Goal: Check status: Check status

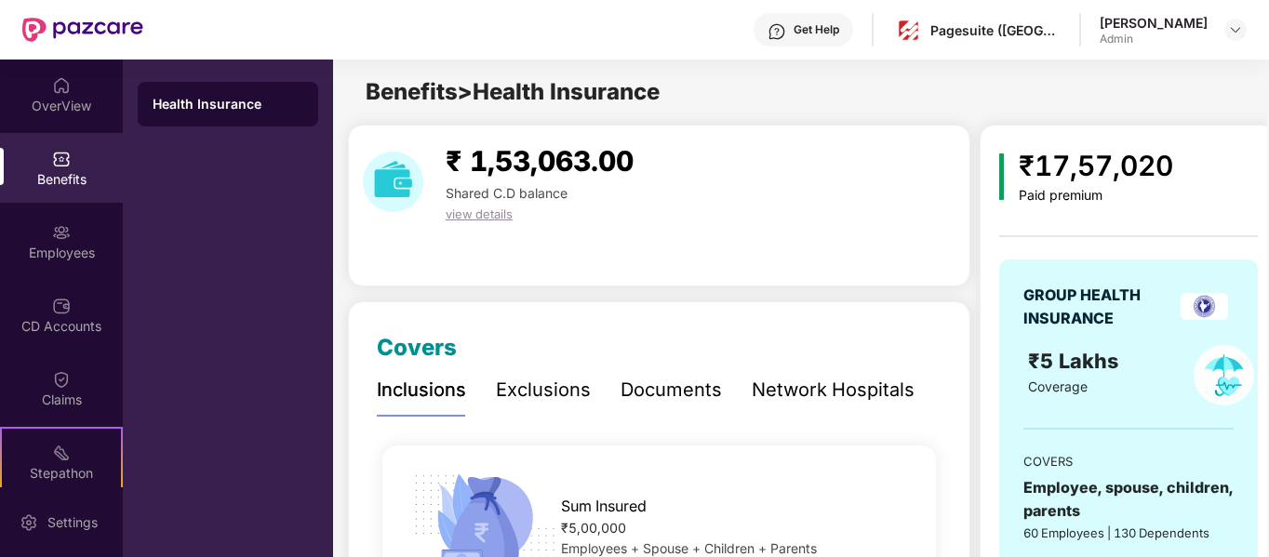
scroll to position [56, 0]
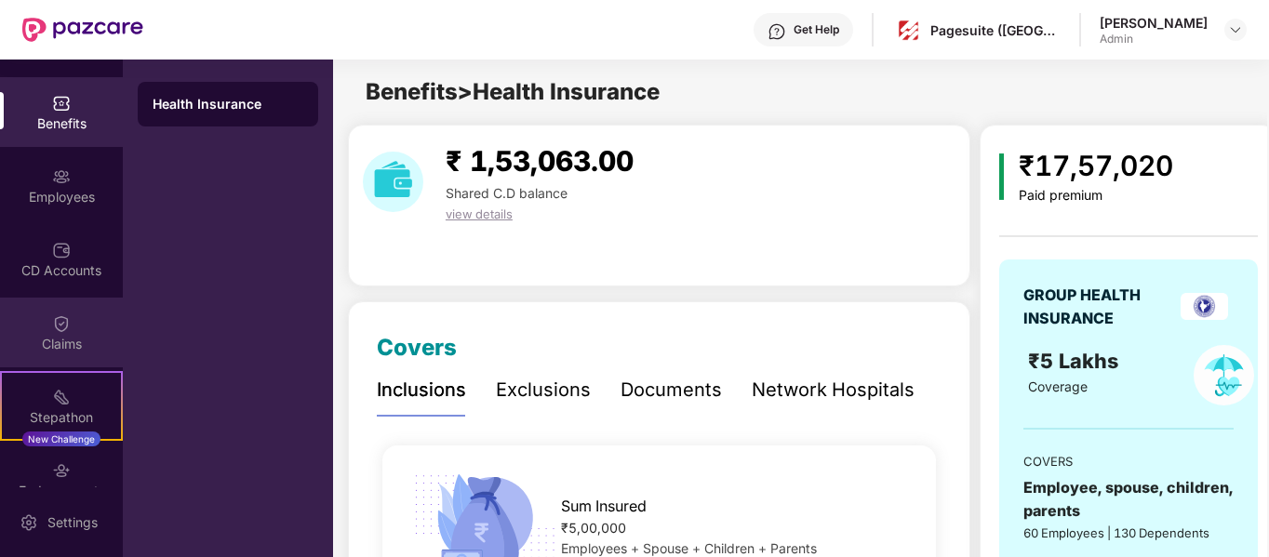
click at [65, 341] on div "Claims" at bounding box center [61, 344] width 123 height 19
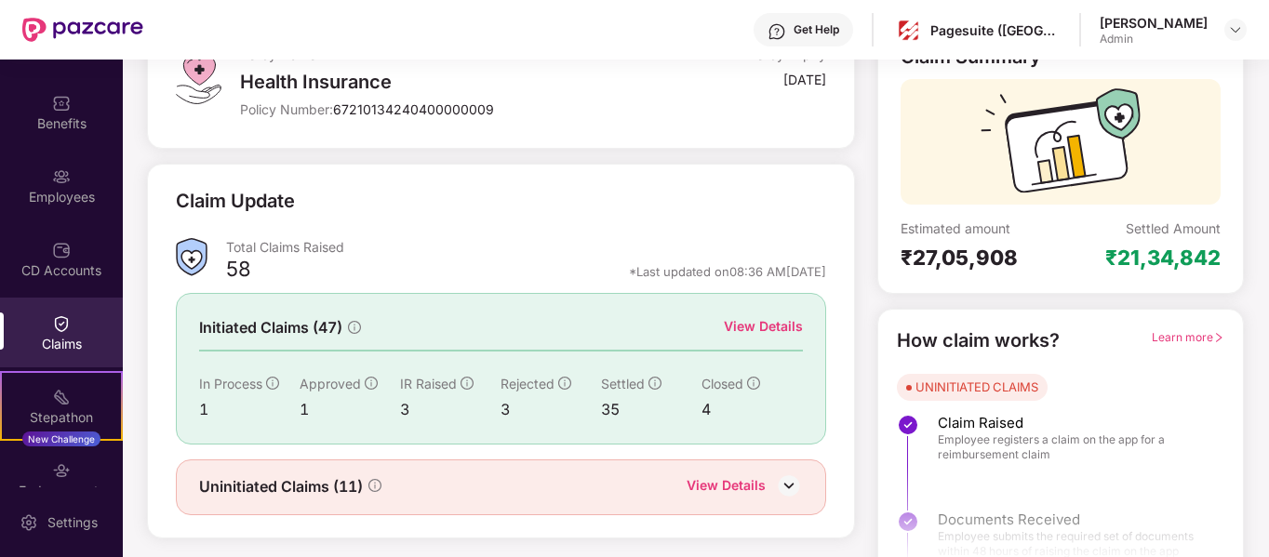
scroll to position [171, 0]
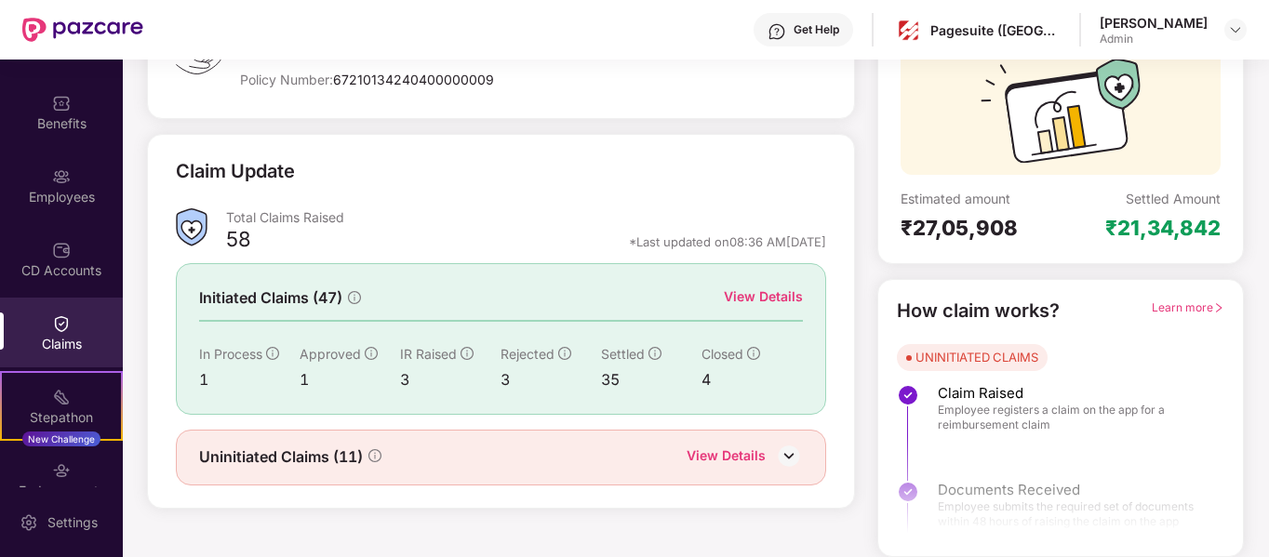
click at [718, 451] on div "View Details" at bounding box center [726, 458] width 79 height 24
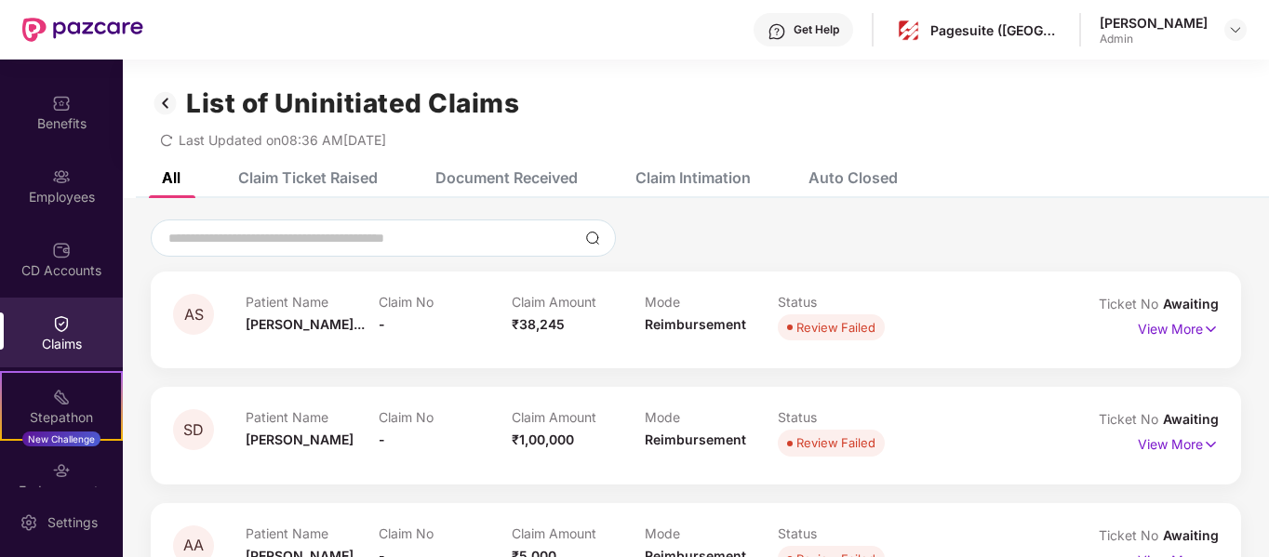
click at [314, 178] on div "Claim Ticket Raised" at bounding box center [308, 177] width 140 height 19
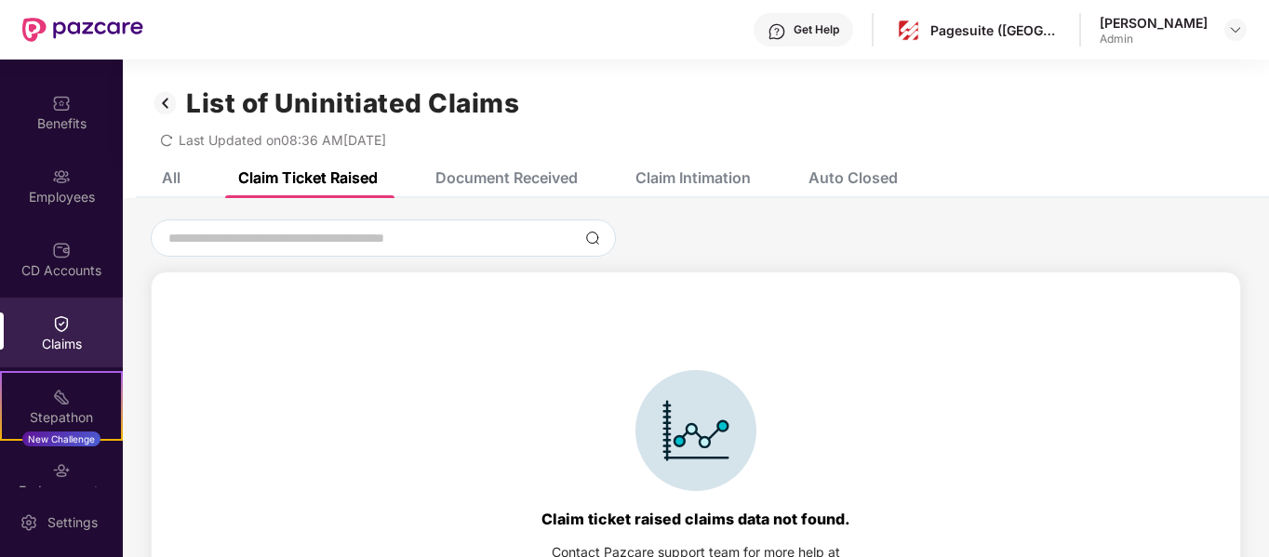
click at [482, 176] on div "Document Received" at bounding box center [506, 177] width 142 height 19
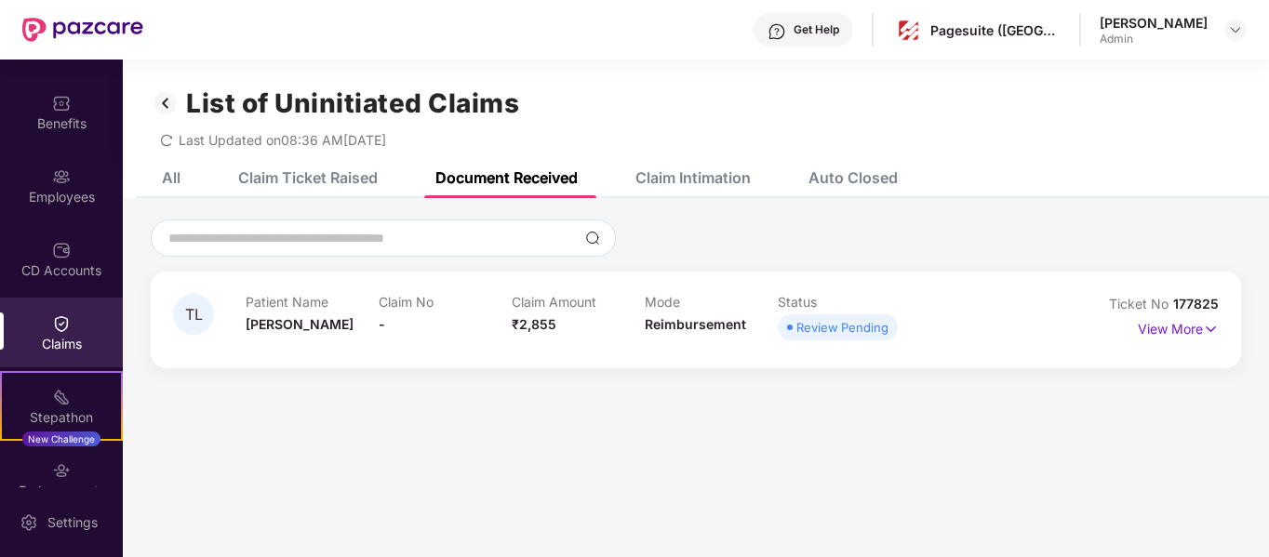
click at [679, 178] on div "Claim Intimation" at bounding box center [693, 177] width 115 height 19
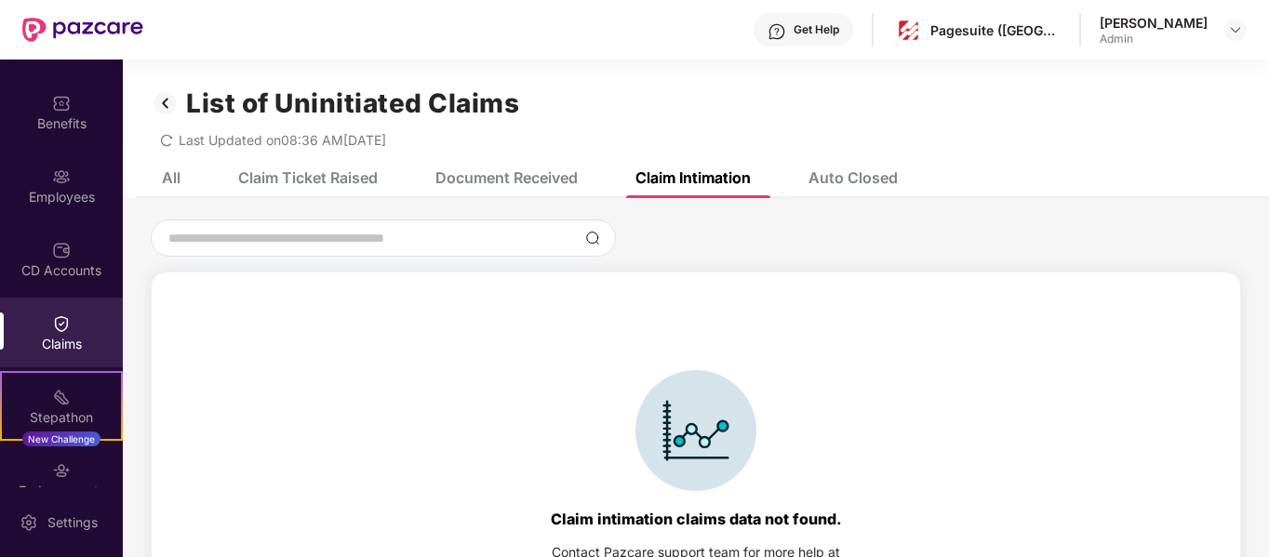
click at [163, 170] on div "All" at bounding box center [171, 177] width 19 height 19
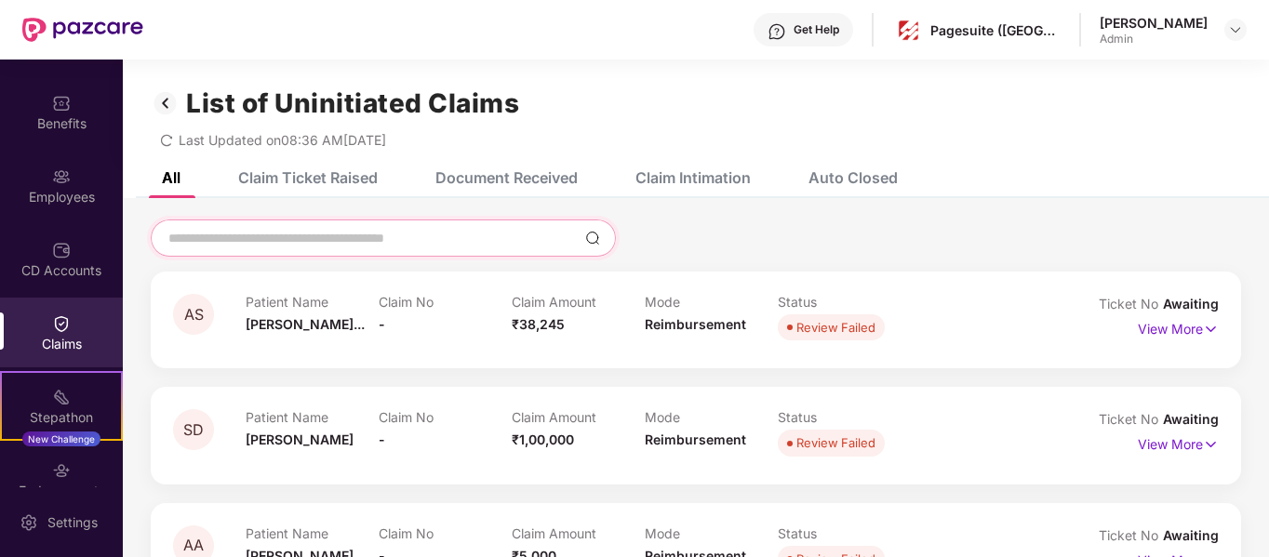
click at [449, 237] on input at bounding box center [372, 239] width 411 height 20
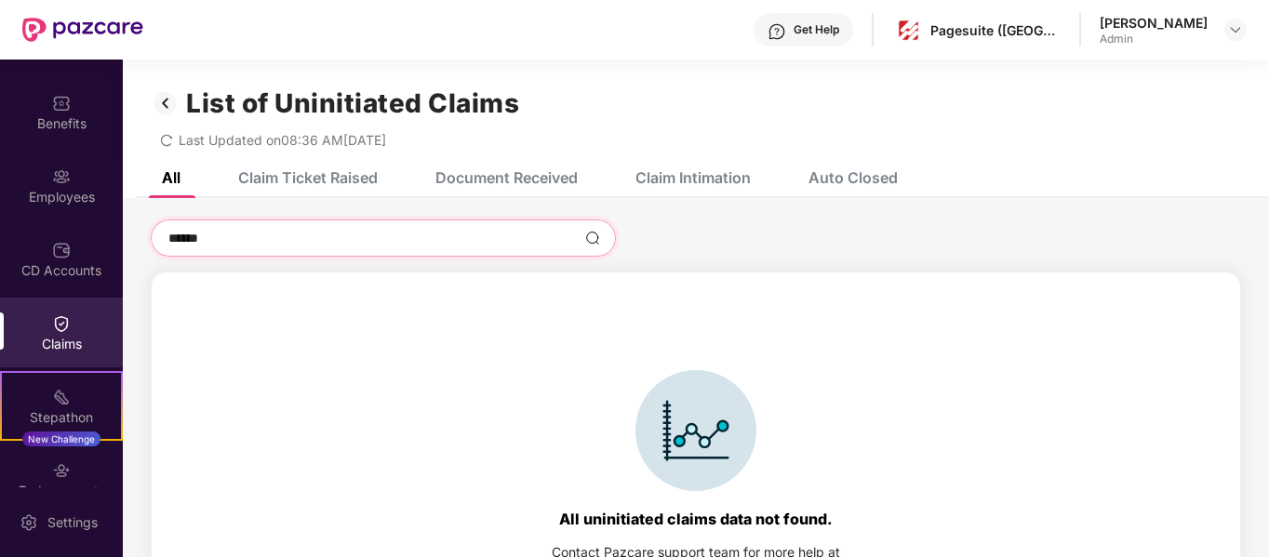
type input "*****"
type input "****"
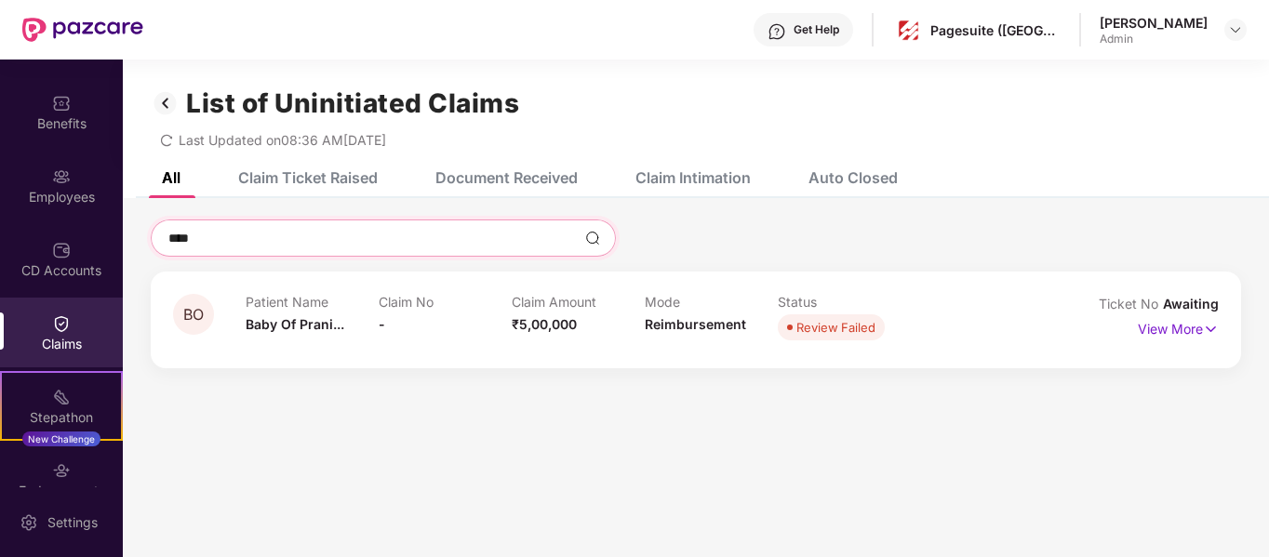
type input "***"
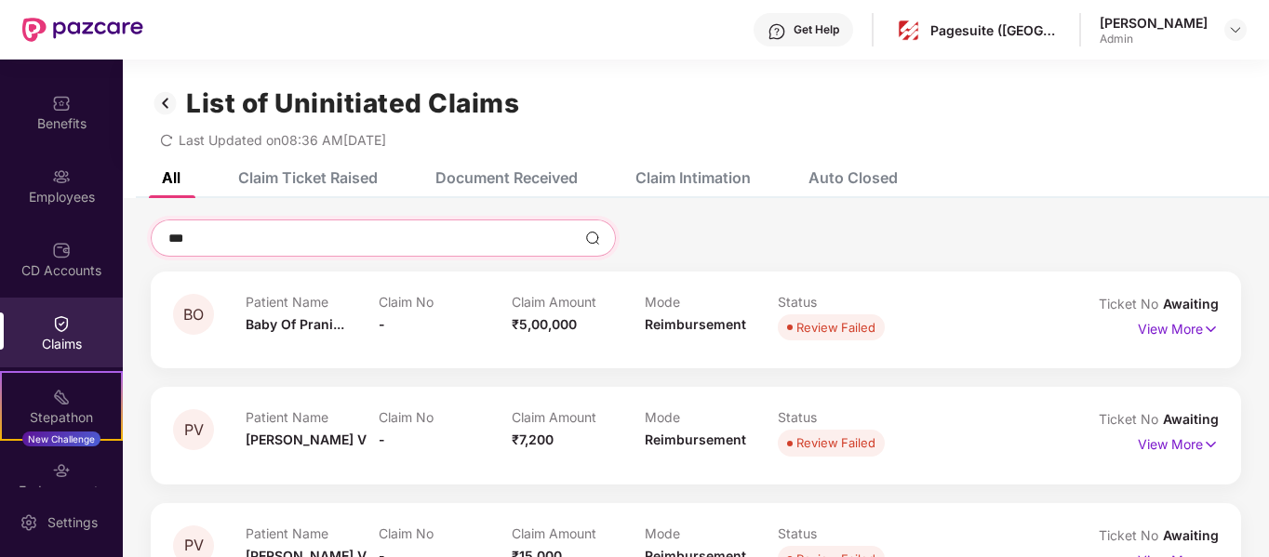
type input "**"
click at [310, 168] on div "Claim Ticket Raised" at bounding box center [308, 177] width 140 height 19
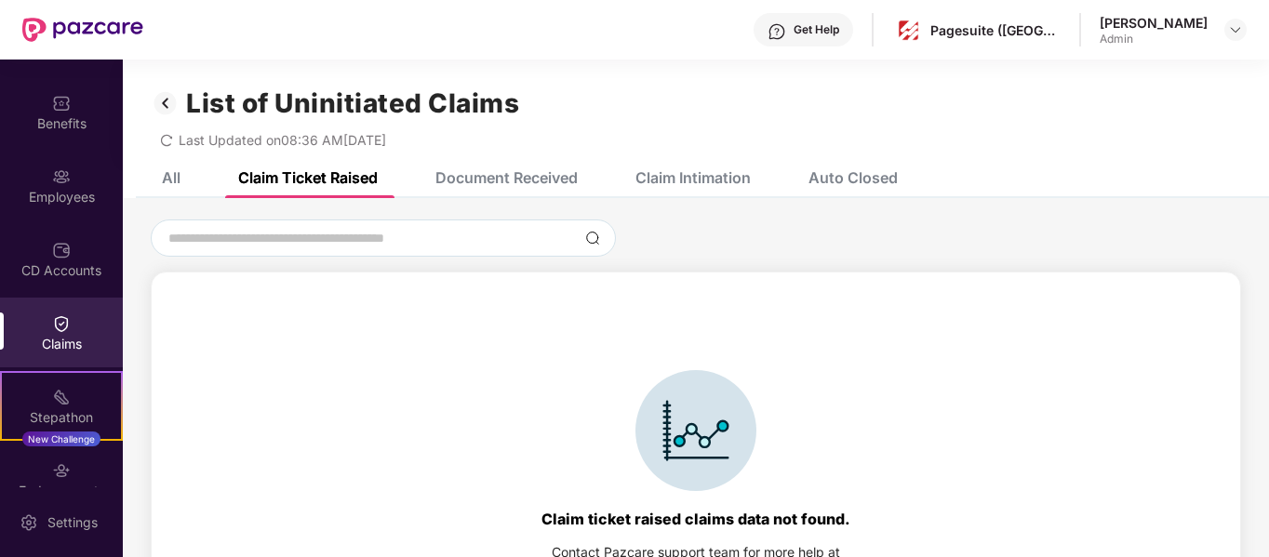
click at [487, 181] on div "Document Received" at bounding box center [506, 177] width 142 height 19
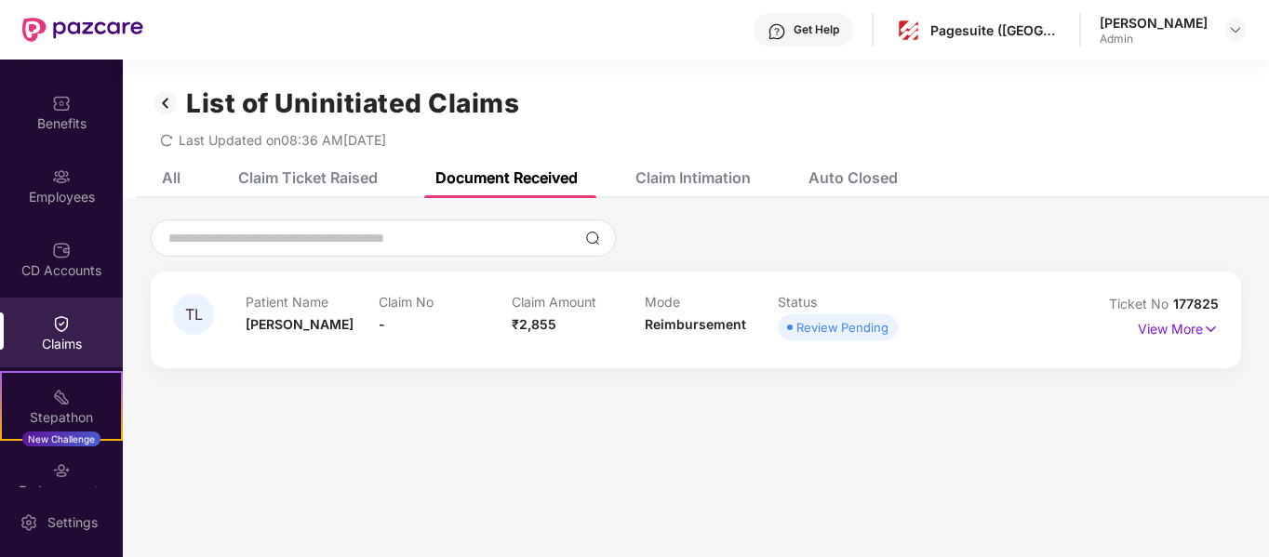
click at [848, 179] on div "Auto Closed" at bounding box center [853, 177] width 89 height 19
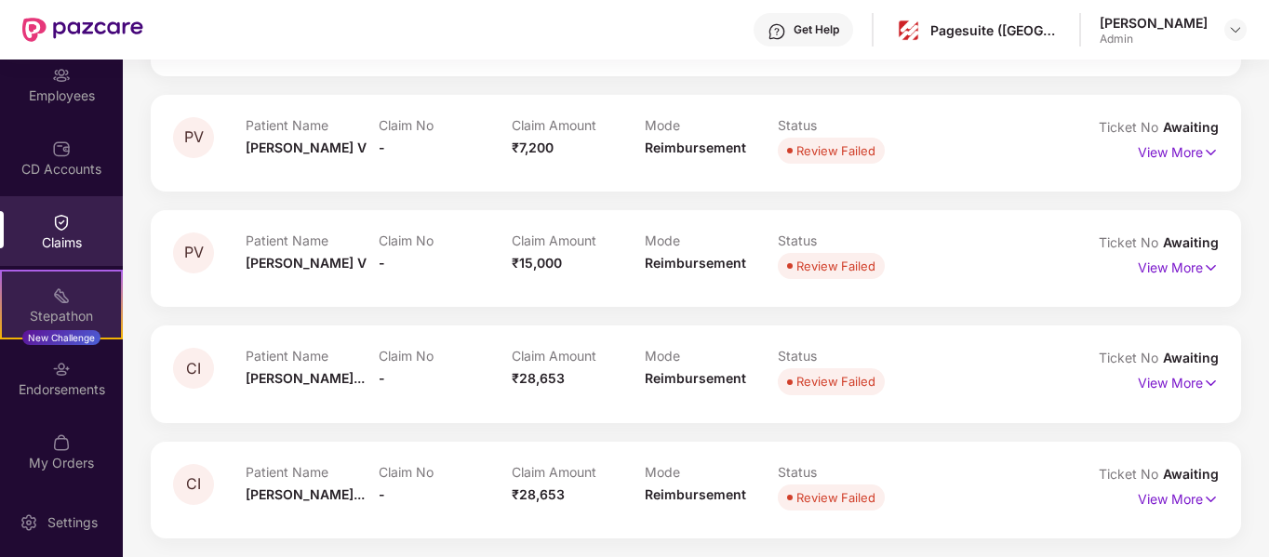
scroll to position [158, 0]
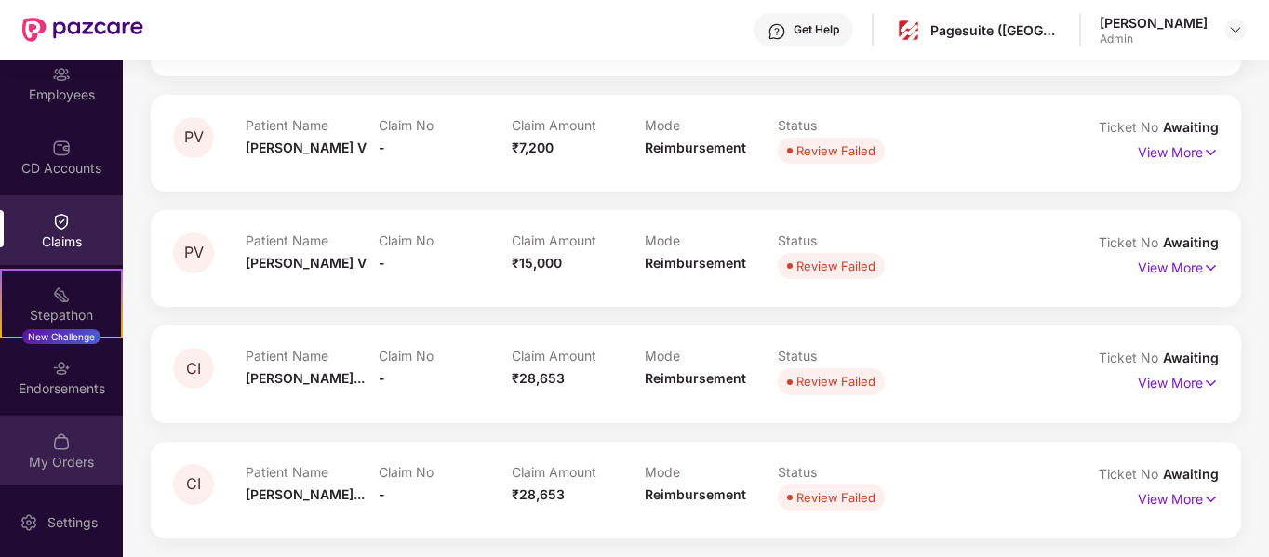
click at [58, 444] on img at bounding box center [61, 442] width 19 height 19
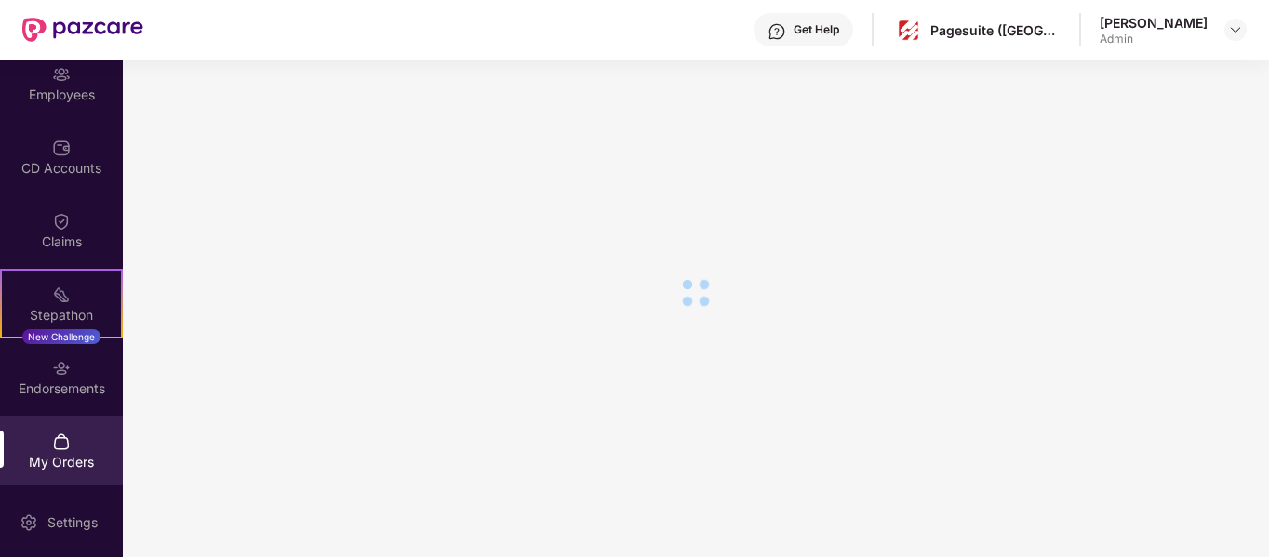
scroll to position [243, 0]
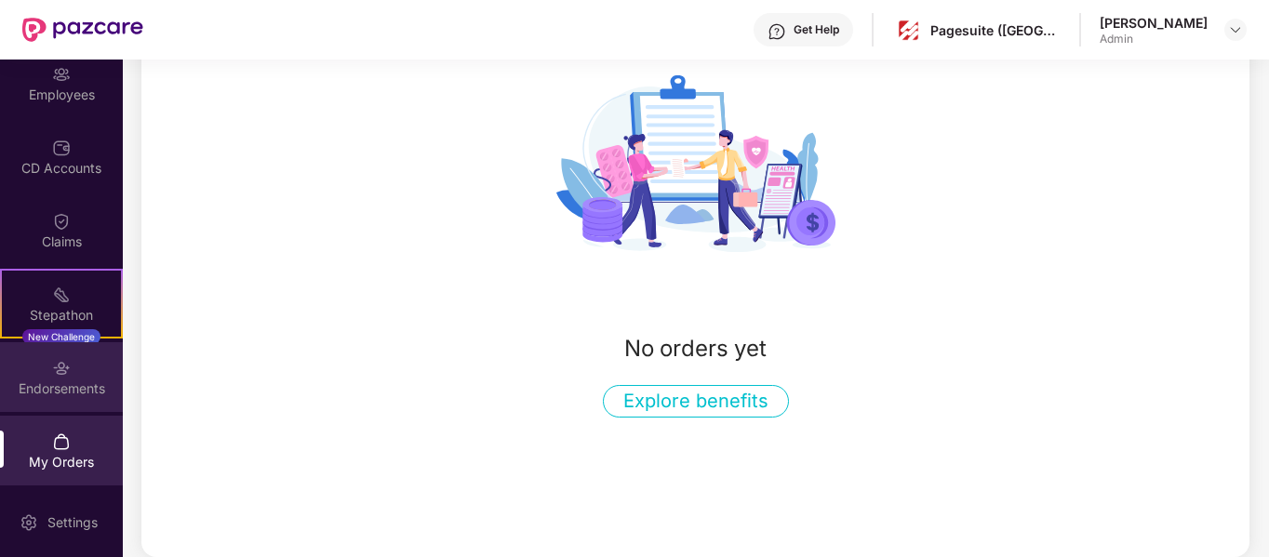
click at [66, 386] on div "Endorsements" at bounding box center [61, 389] width 123 height 19
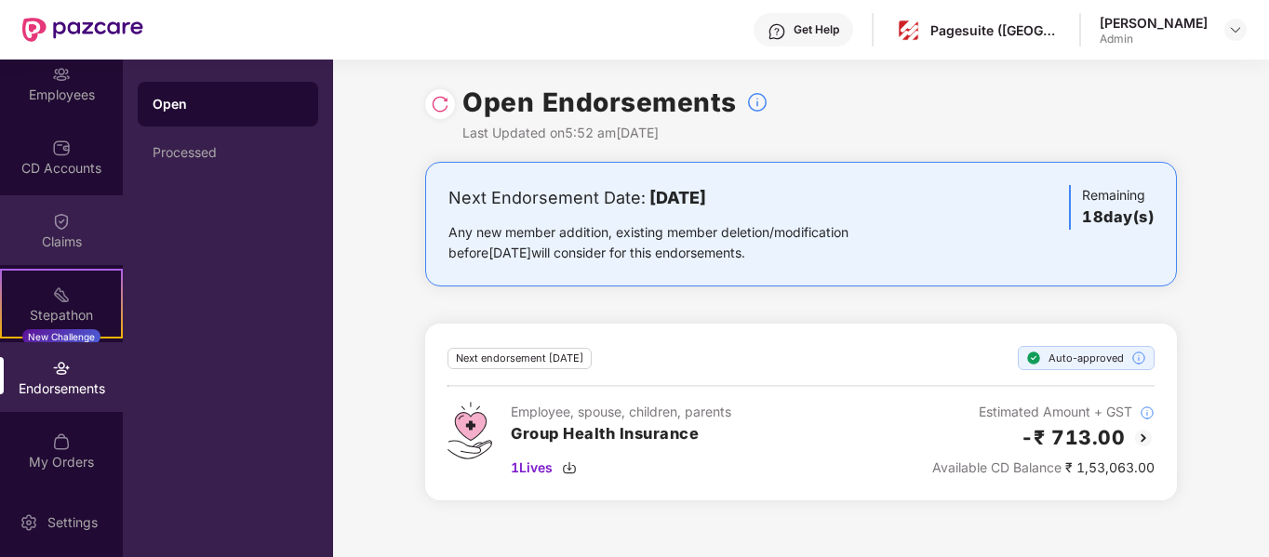
click at [57, 236] on div "Claims" at bounding box center [61, 242] width 123 height 19
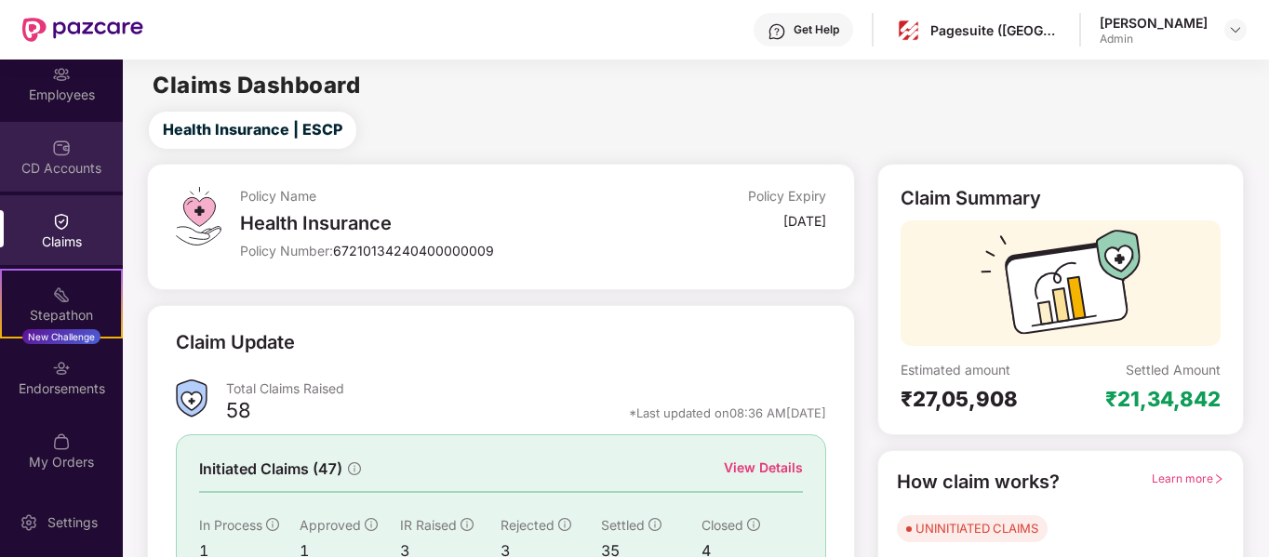
click at [87, 171] on div "CD Accounts" at bounding box center [61, 168] width 123 height 19
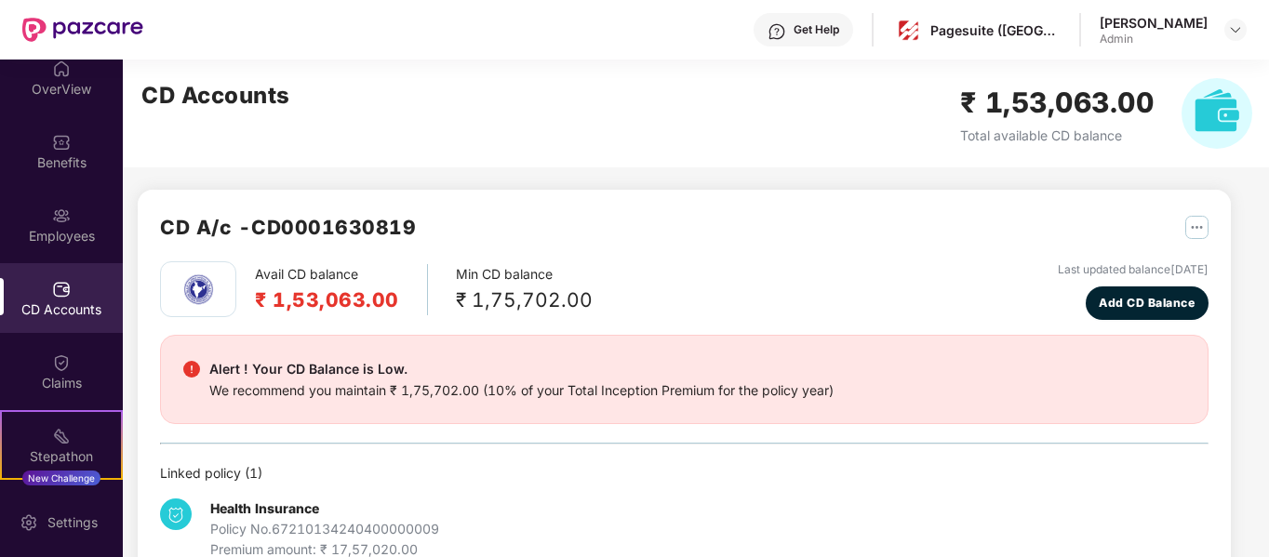
scroll to position [11, 0]
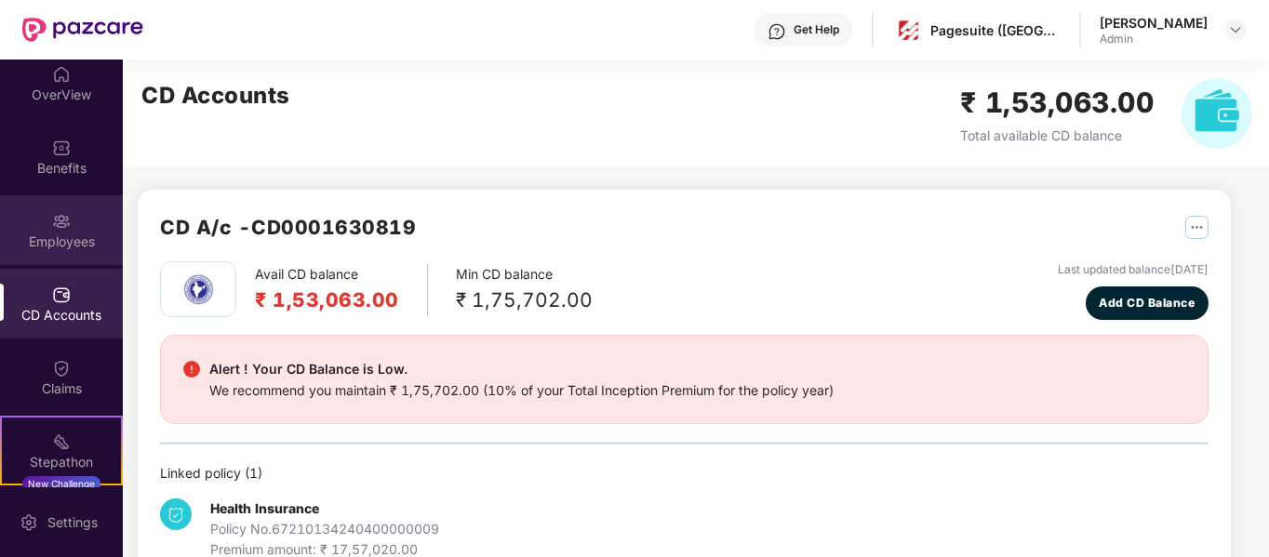
click at [77, 238] on div "Employees" at bounding box center [61, 242] width 123 height 19
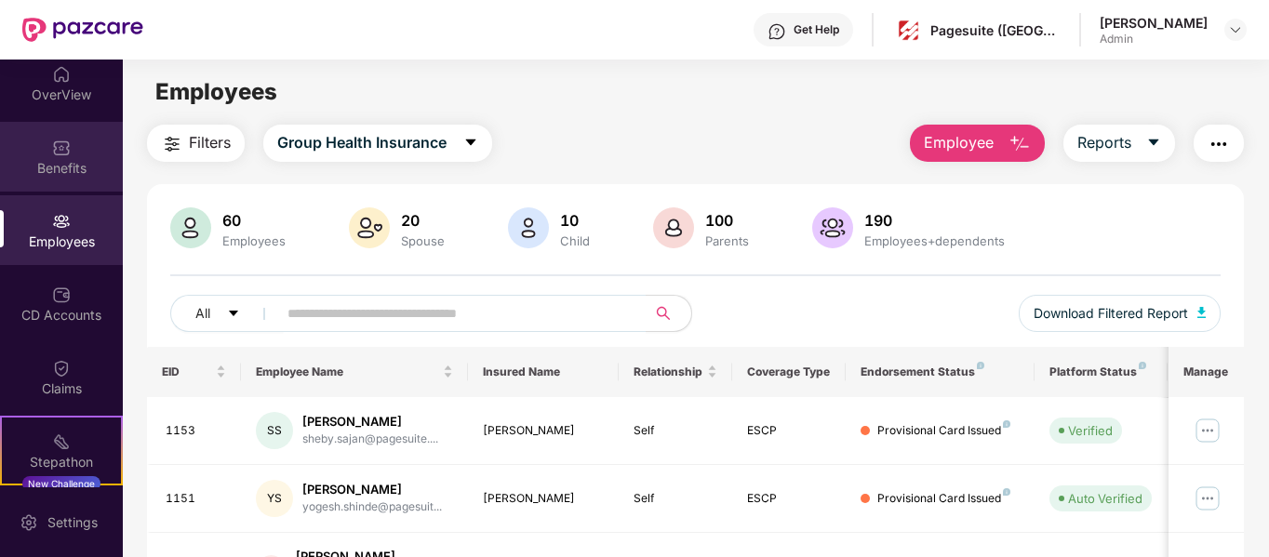
click at [81, 136] on div "Benefits" at bounding box center [61, 157] width 123 height 70
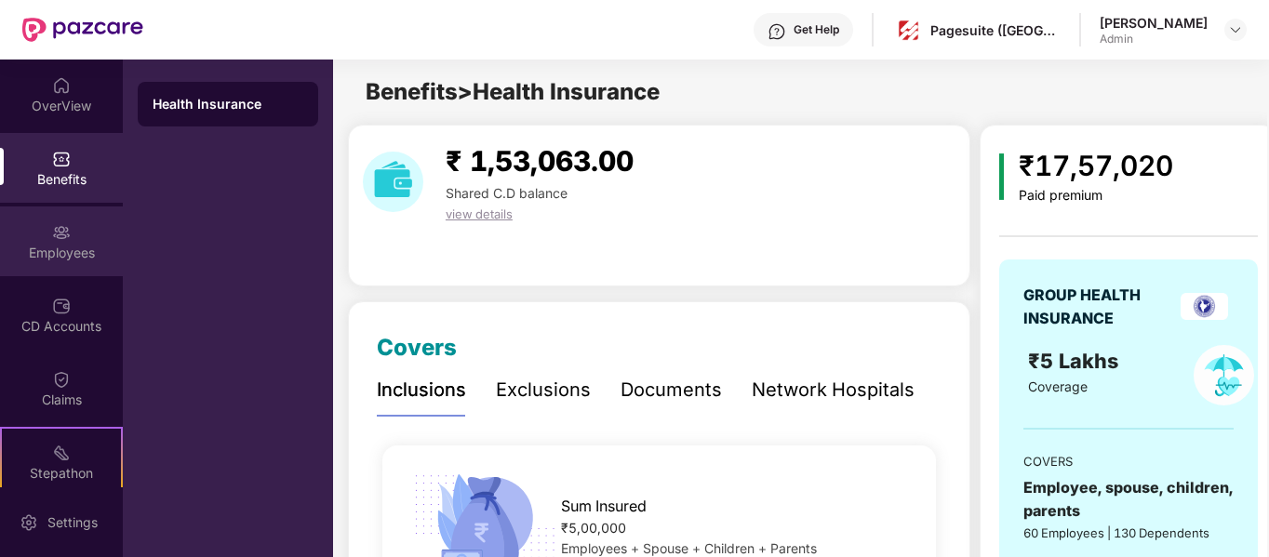
click at [67, 220] on div "Employees" at bounding box center [61, 242] width 123 height 70
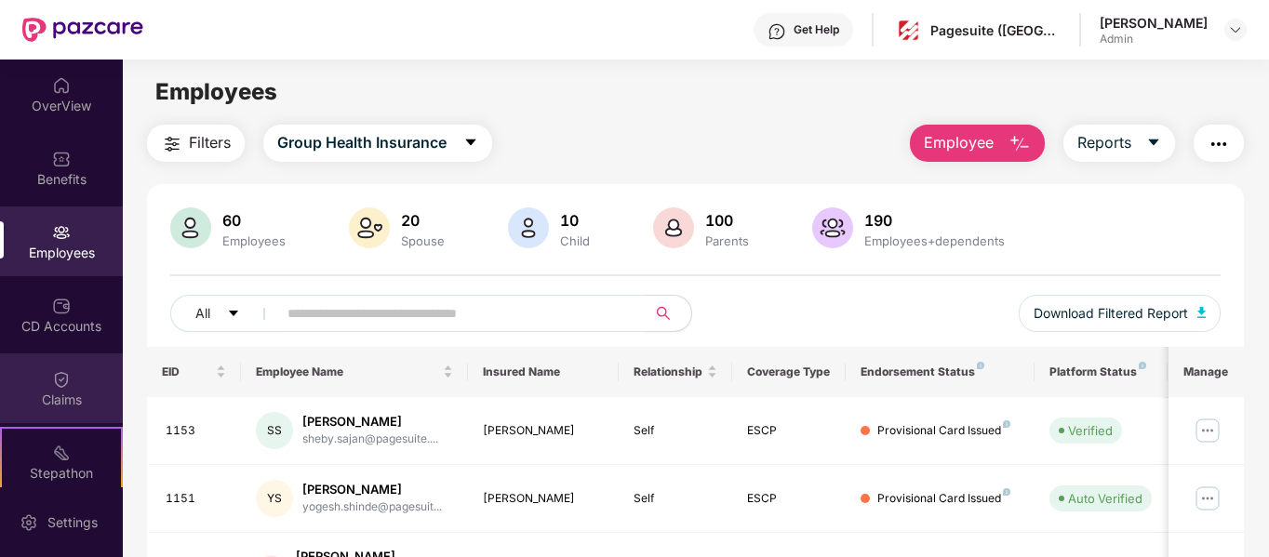
click at [63, 398] on div "Claims" at bounding box center [61, 400] width 123 height 19
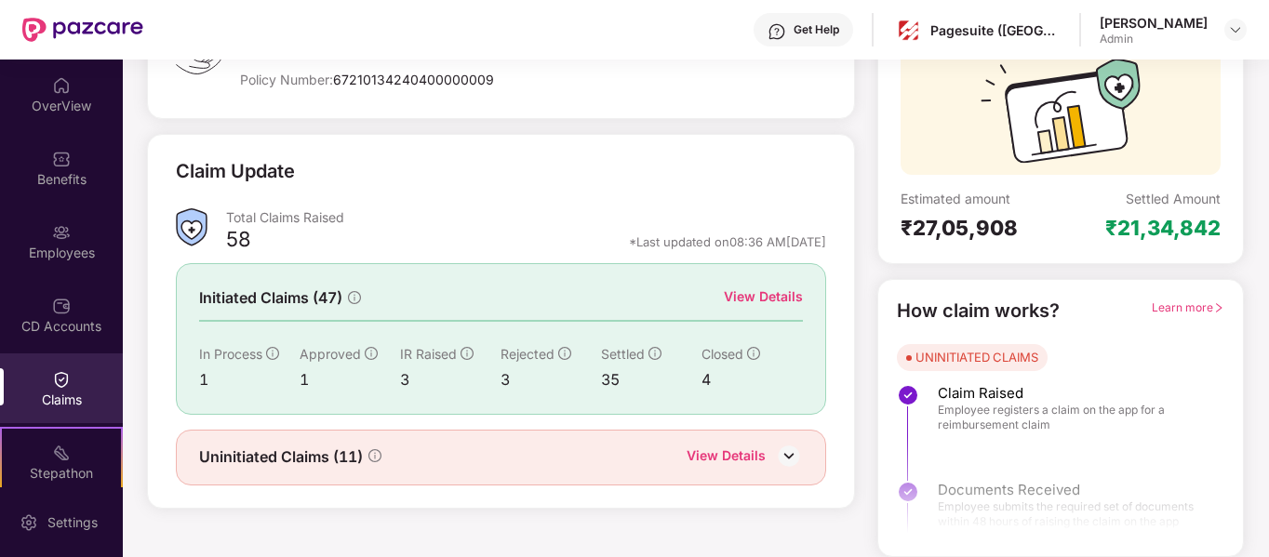
scroll to position [171, 0]
click at [768, 297] on div "View Details" at bounding box center [763, 297] width 79 height 20
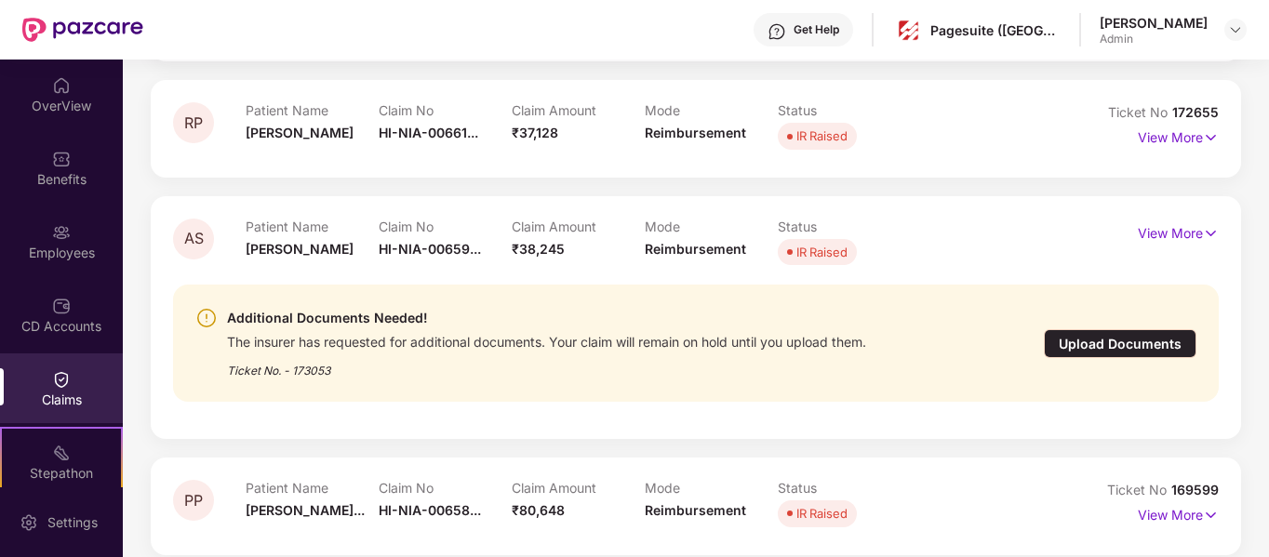
scroll to position [318, 0]
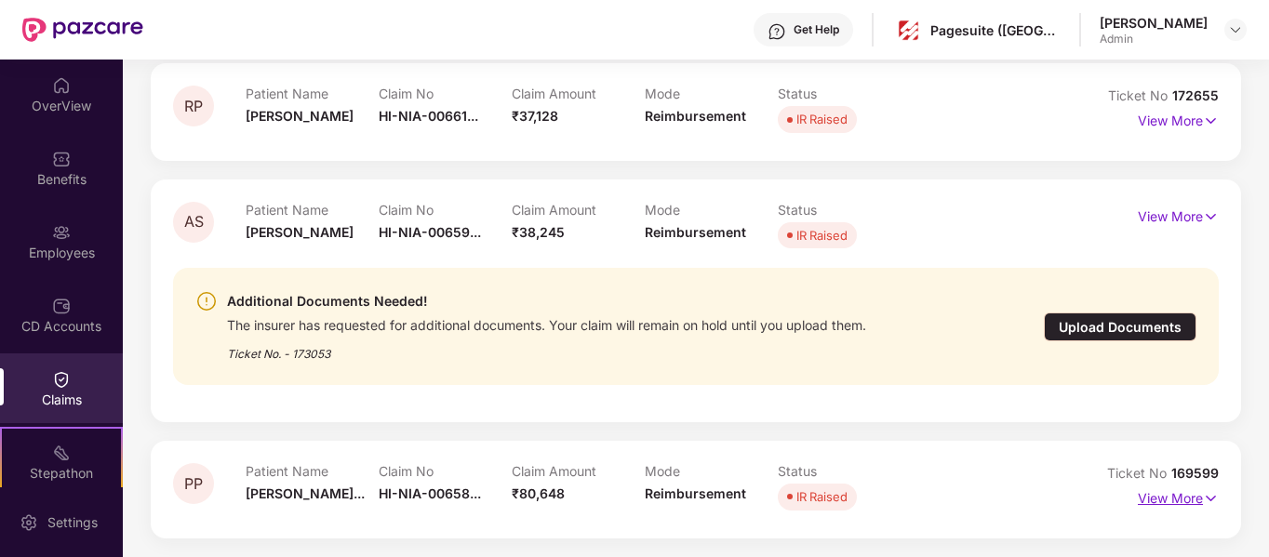
click at [1165, 495] on p "View More" at bounding box center [1178, 496] width 81 height 25
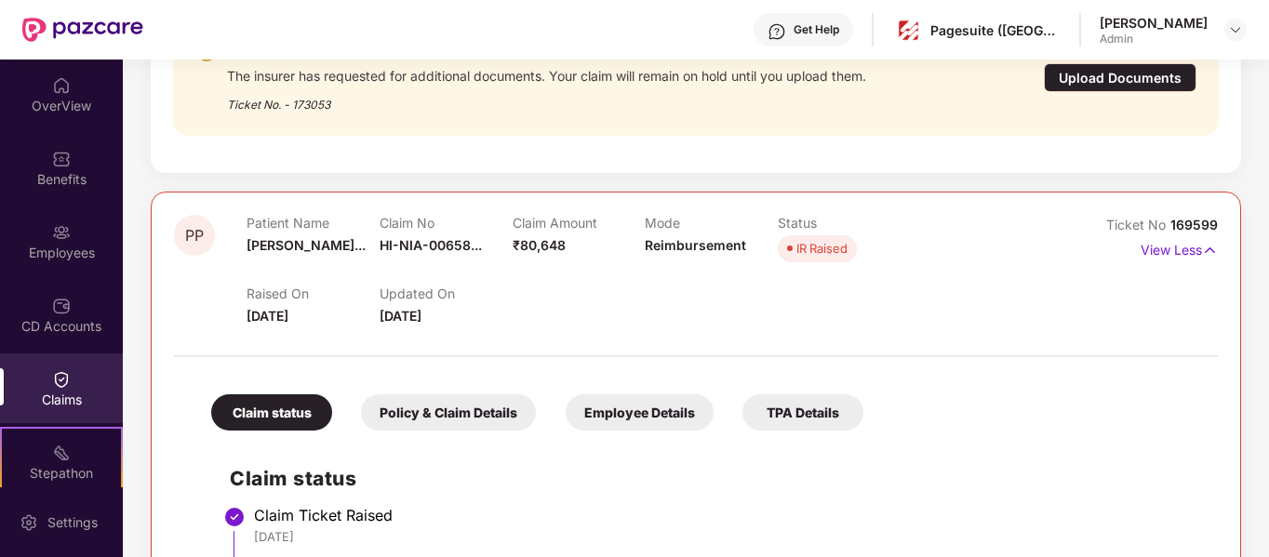
scroll to position [572, 0]
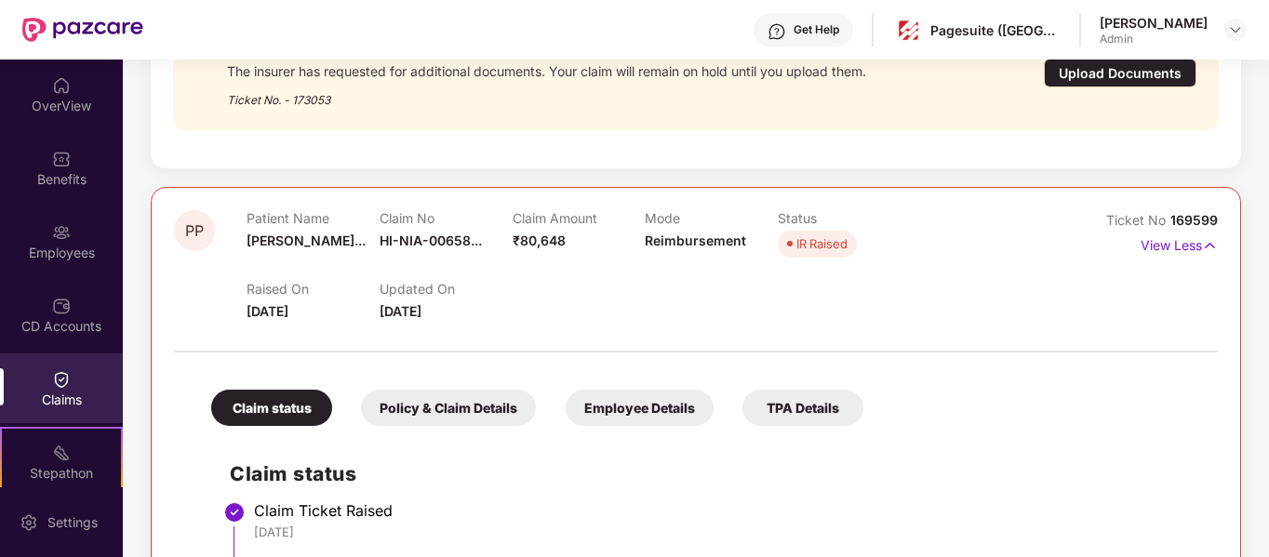
click at [771, 409] on div "TPA Details" at bounding box center [803, 408] width 121 height 36
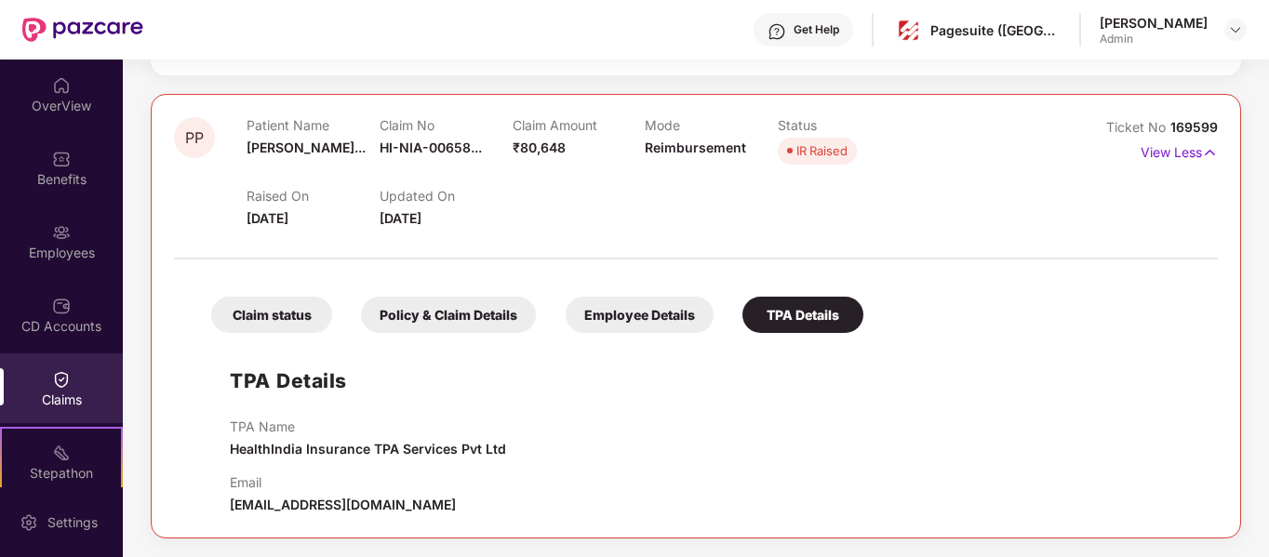
scroll to position [665, 0]
